Goal: Information Seeking & Learning: Learn about a topic

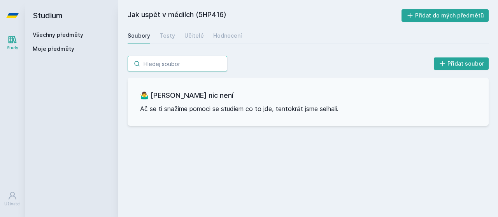
click at [154, 65] on input "search" at bounding box center [178, 64] width 100 height 16
click at [76, 35] on link "Všechny předměty" at bounding box center [58, 35] width 51 height 7
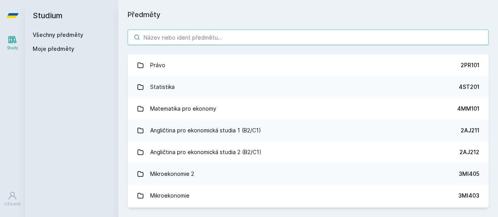
click at [174, 38] on input "search" at bounding box center [308, 38] width 361 height 16
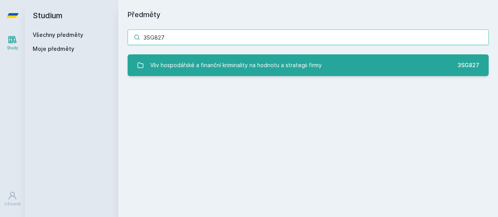
type input "3SG827"
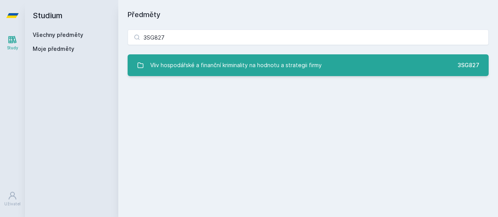
click at [199, 64] on div "Vliv hospodářské a finanční kriminality na hodnotu a strategii firmy" at bounding box center [236, 66] width 172 height 16
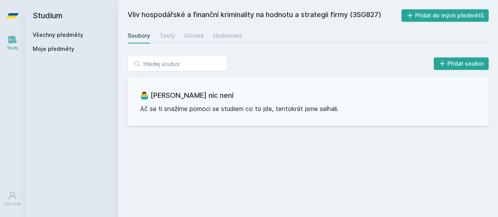
click at [66, 32] on link "Všechny předměty" at bounding box center [58, 35] width 51 height 7
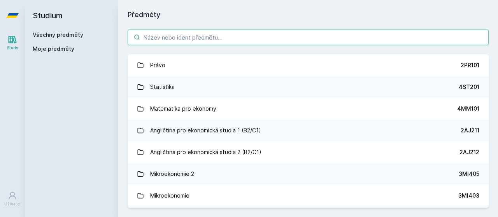
click at [170, 40] on input "search" at bounding box center [308, 38] width 361 height 16
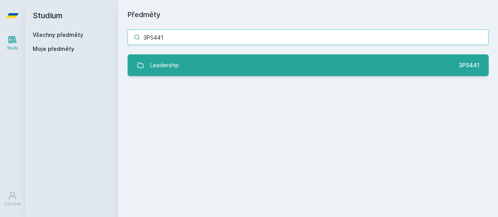
type input "3PS441"
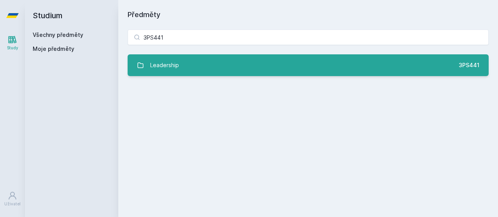
click at [179, 67] on link "Leadership 3PS441" at bounding box center [308, 65] width 361 height 22
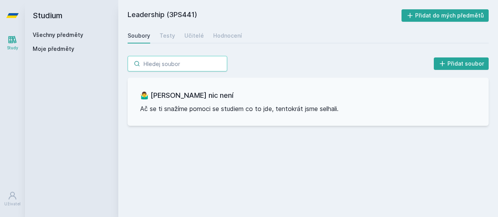
click at [149, 63] on input "search" at bounding box center [178, 64] width 100 height 16
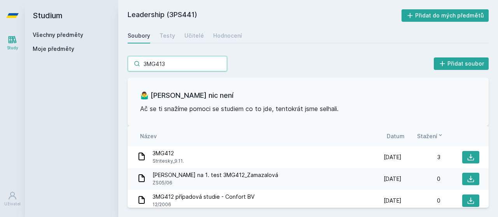
type input "3MG413"
click at [54, 36] on link "Všechny předměty" at bounding box center [58, 35] width 51 height 7
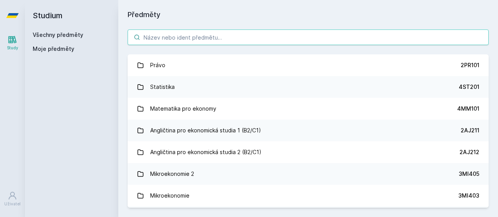
click at [163, 37] on input "search" at bounding box center [308, 38] width 361 height 16
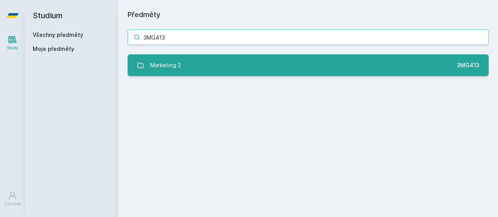
type input "3MG413"
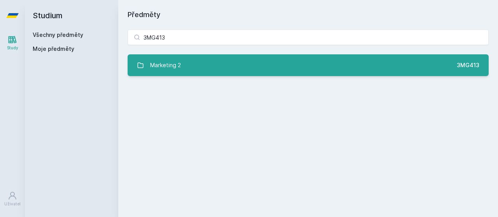
click at [170, 63] on div "Marketing 2" at bounding box center [165, 66] width 31 height 16
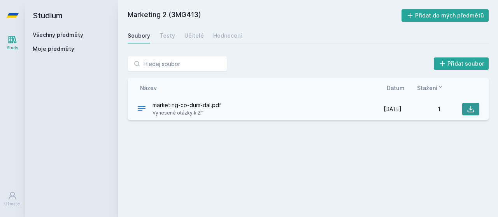
click at [471, 110] on icon at bounding box center [471, 109] width 8 height 8
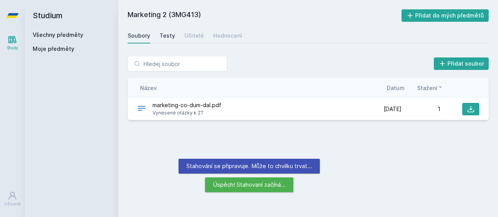
click at [163, 38] on div "Testy" at bounding box center [167, 36] width 16 height 8
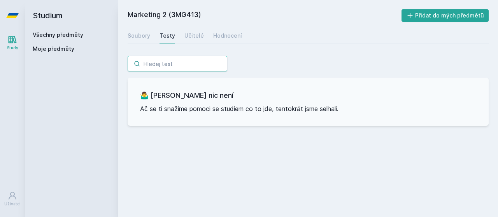
click at [163, 65] on input "search" at bounding box center [178, 64] width 100 height 16
click at [60, 30] on h2 "Studium" at bounding box center [72, 15] width 78 height 31
click at [69, 38] on div "Všechny předměty" at bounding box center [72, 35] width 78 height 8
click at [59, 34] on link "Všechny předměty" at bounding box center [58, 35] width 51 height 7
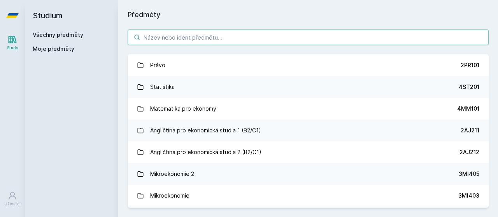
click at [158, 39] on input "search" at bounding box center [308, 38] width 361 height 16
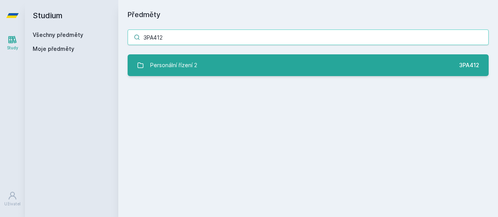
type input "3PA412"
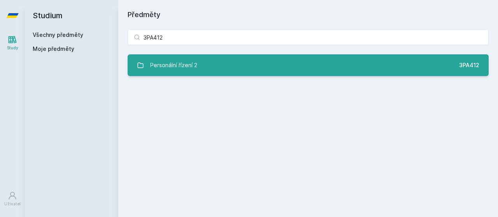
click at [179, 61] on div "Personální řízení 2" at bounding box center [173, 66] width 47 height 16
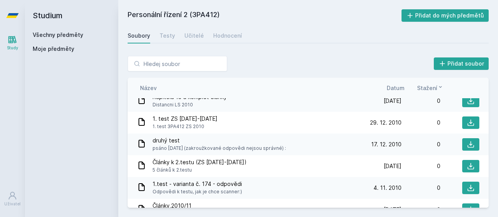
scroll to position [584, 0]
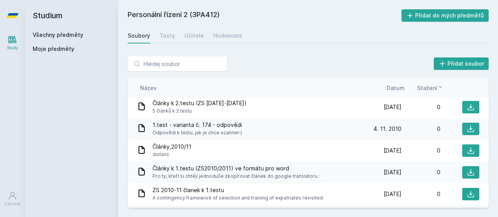
click at [55, 33] on link "Všechny předměty" at bounding box center [58, 35] width 51 height 7
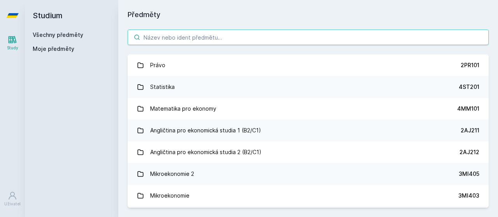
click at [173, 41] on input "search" at bounding box center [308, 38] width 361 height 16
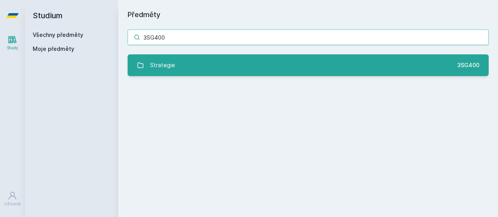
type input "3SG400"
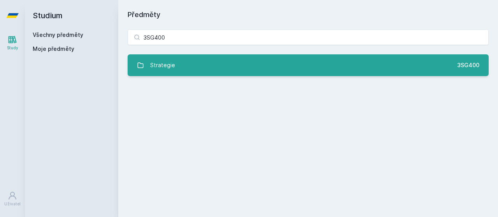
click at [181, 73] on link "Strategie 3SG400" at bounding box center [308, 65] width 361 height 22
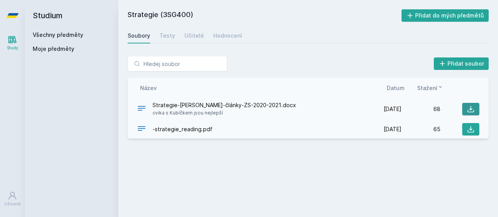
click at [471, 111] on icon at bounding box center [471, 109] width 8 height 8
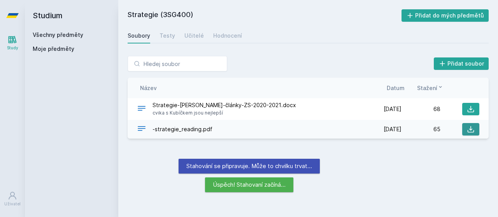
click at [470, 130] on icon at bounding box center [471, 130] width 8 height 8
